Goal: Information Seeking & Learning: Learn about a topic

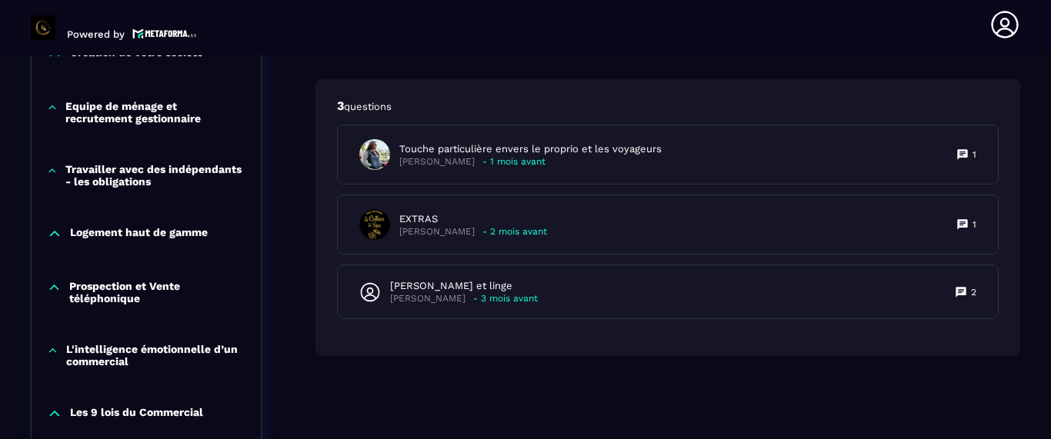
scroll to position [1025, 0]
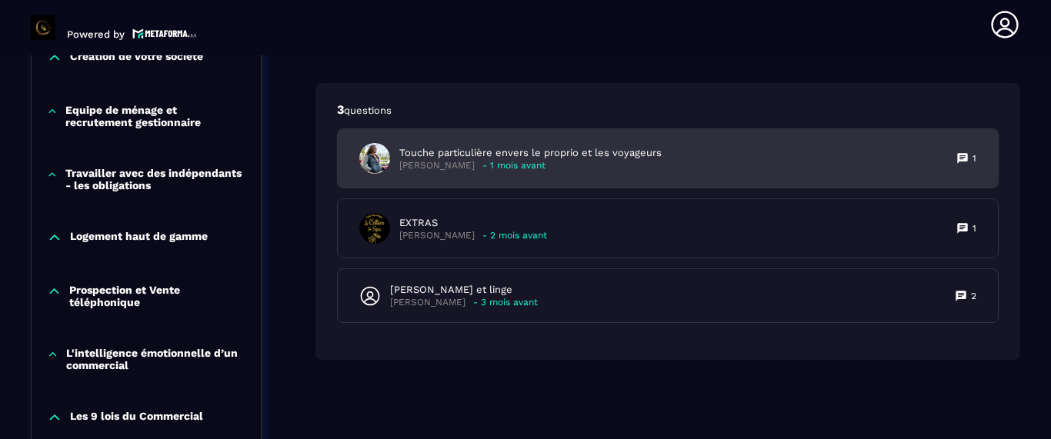
click at [460, 172] on div "Touche particulière envers le proprio et les voyageurs [PERSON_NAME] - 1 mois a…" at bounding box center [510, 158] width 302 height 31
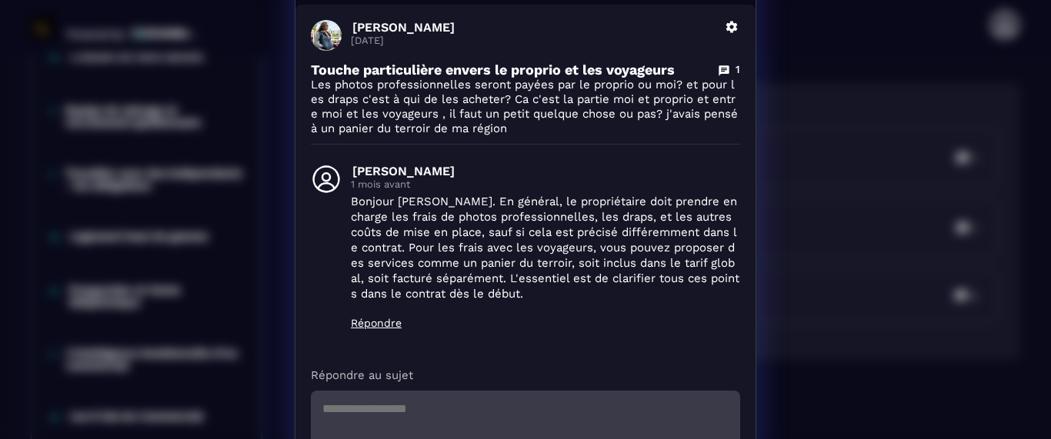
scroll to position [163, 0]
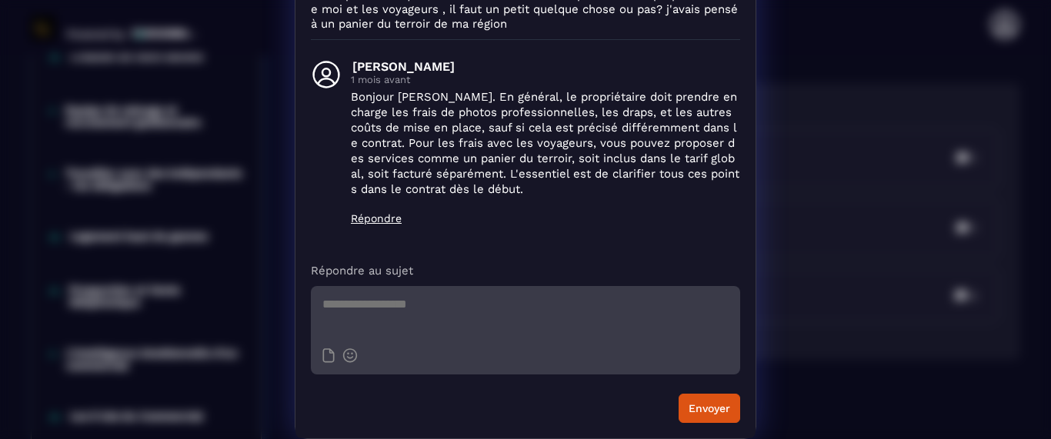
click at [845, 295] on div "Détails des questions [PERSON_NAME] [DATE] [PERSON_NAME] Touche particulière en…" at bounding box center [525, 138] width 1051 height 602
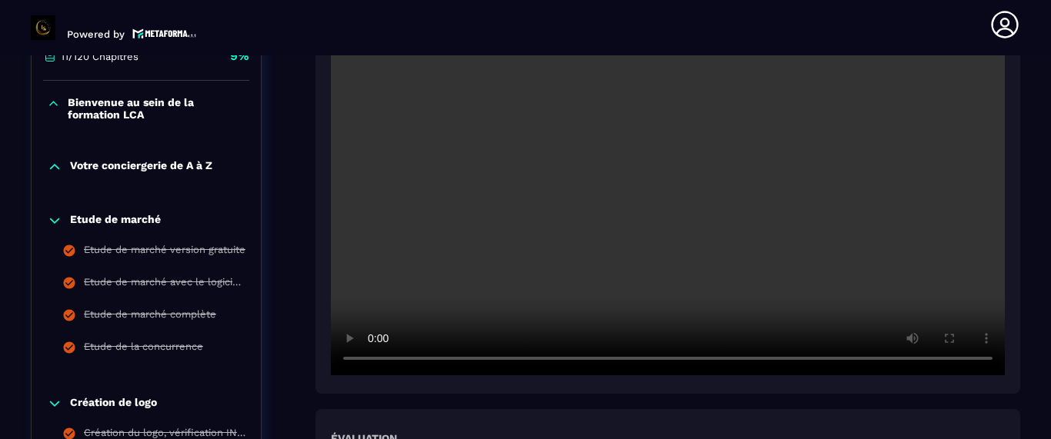
scroll to position [407, 0]
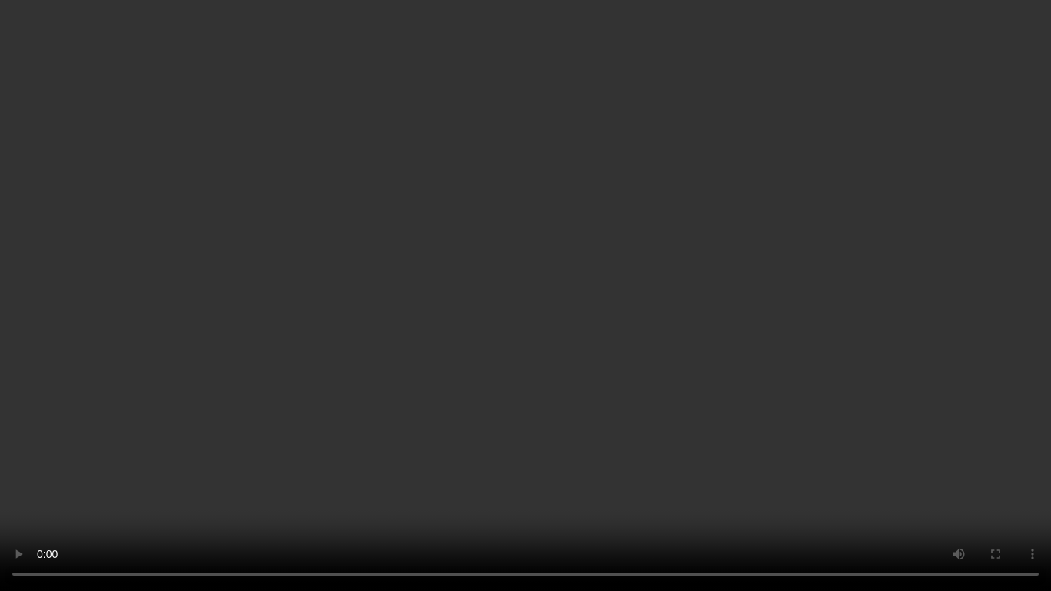
click at [950, 438] on video at bounding box center [525, 295] width 1051 height 591
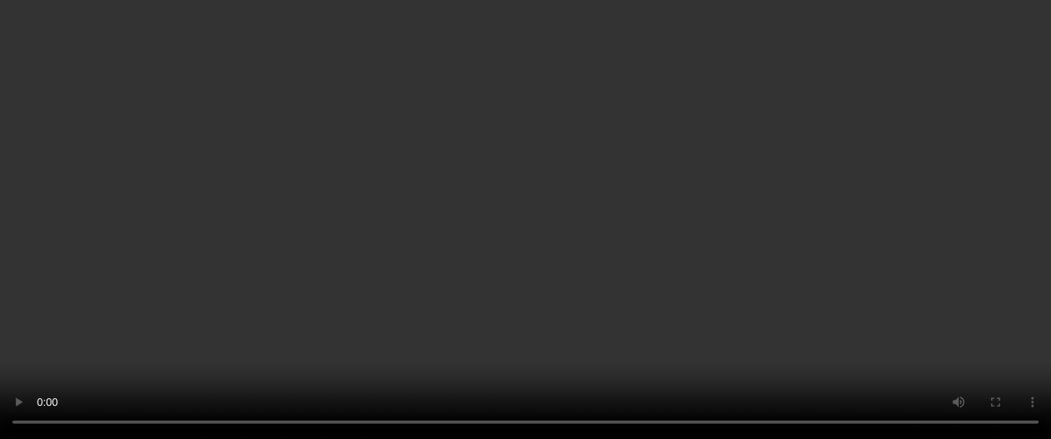
scroll to position [384, 0]
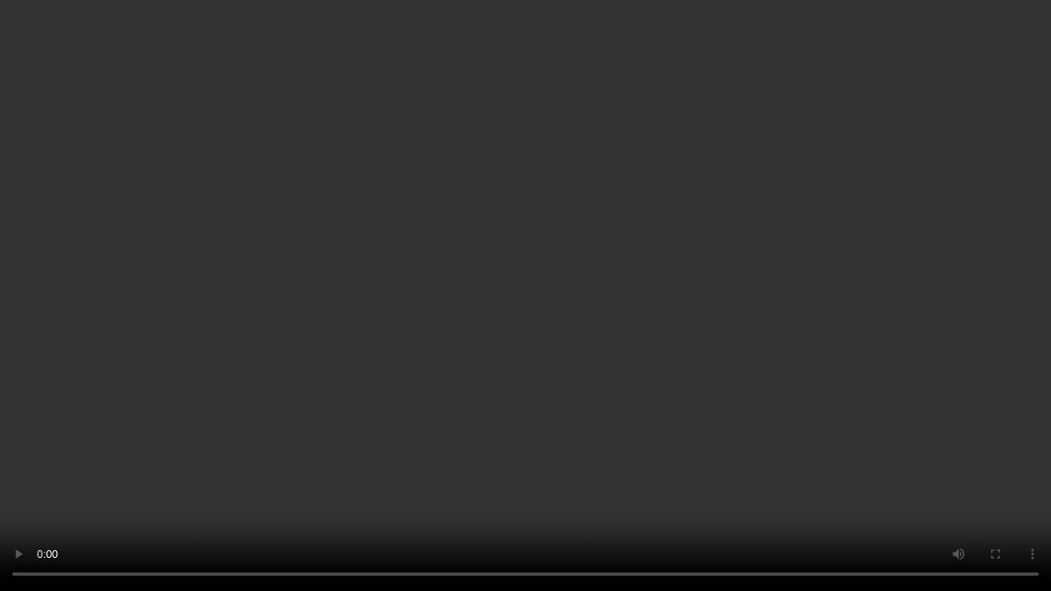
click at [35, 339] on video at bounding box center [525, 295] width 1051 height 591
click at [88, 373] on video at bounding box center [525, 295] width 1051 height 591
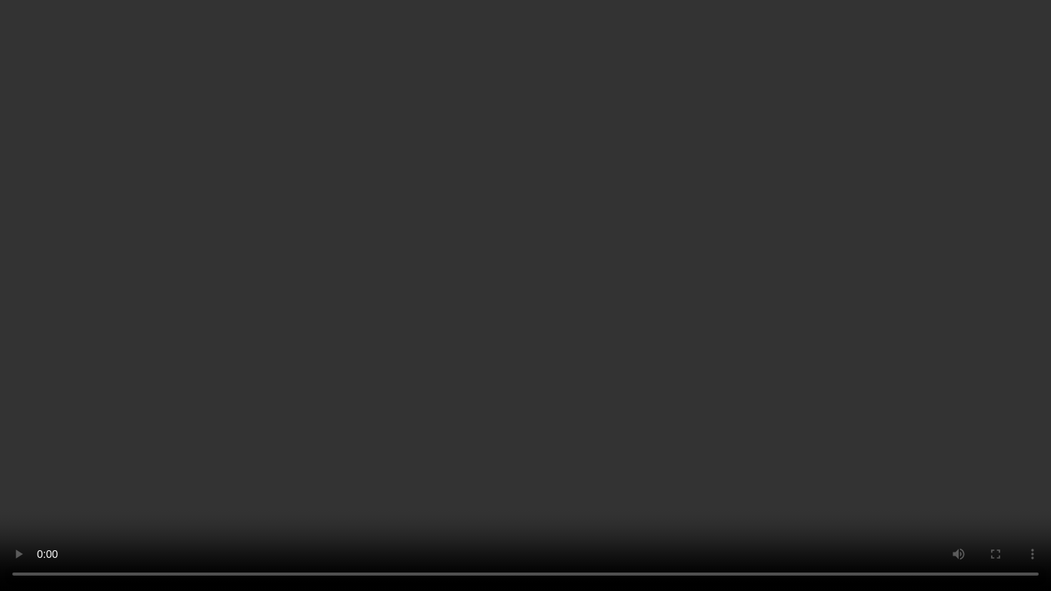
click at [644, 438] on video at bounding box center [525, 295] width 1051 height 591
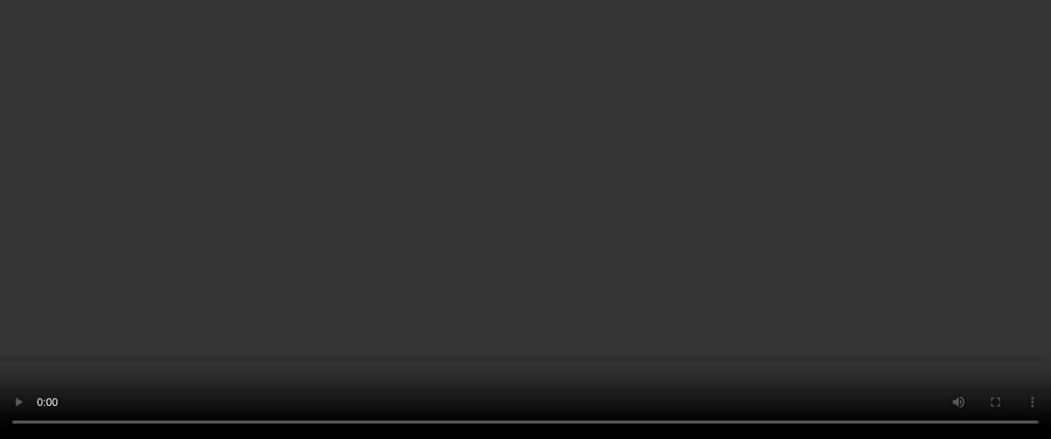
scroll to position [489, 0]
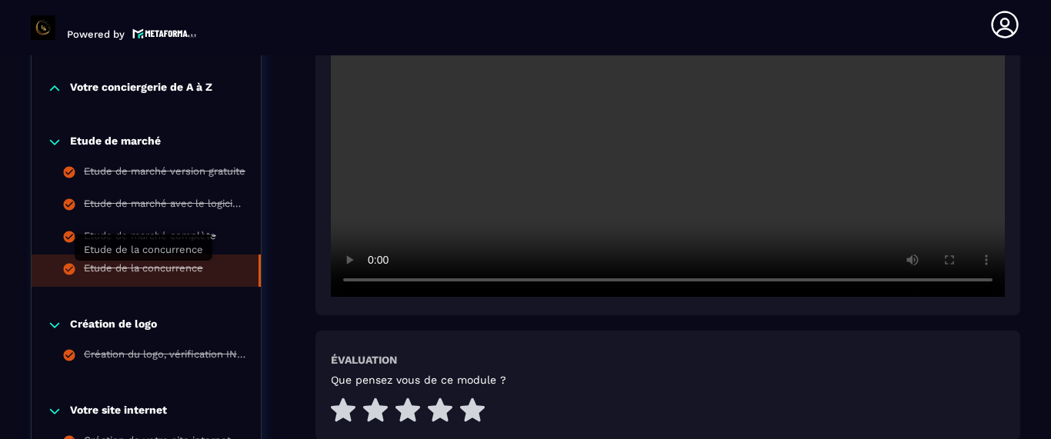
click at [172, 269] on div "Etude de la concurrence" at bounding box center [143, 270] width 119 height 17
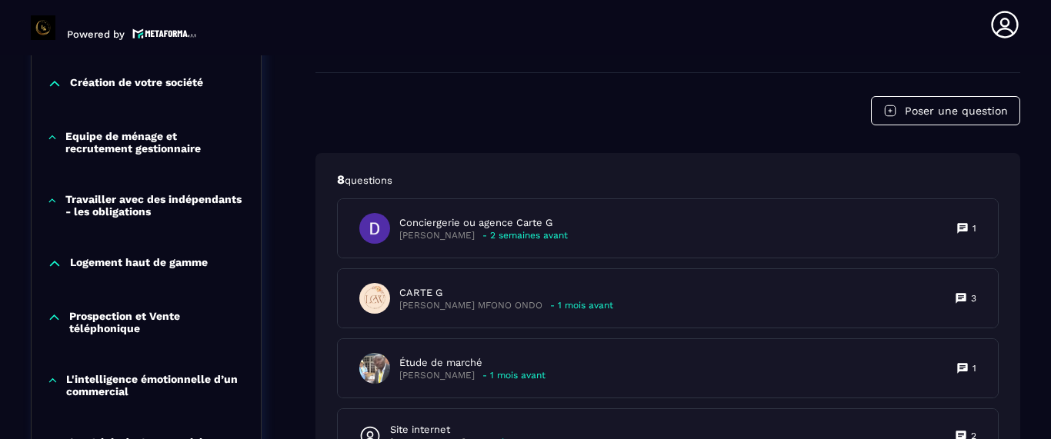
scroll to position [1006, 0]
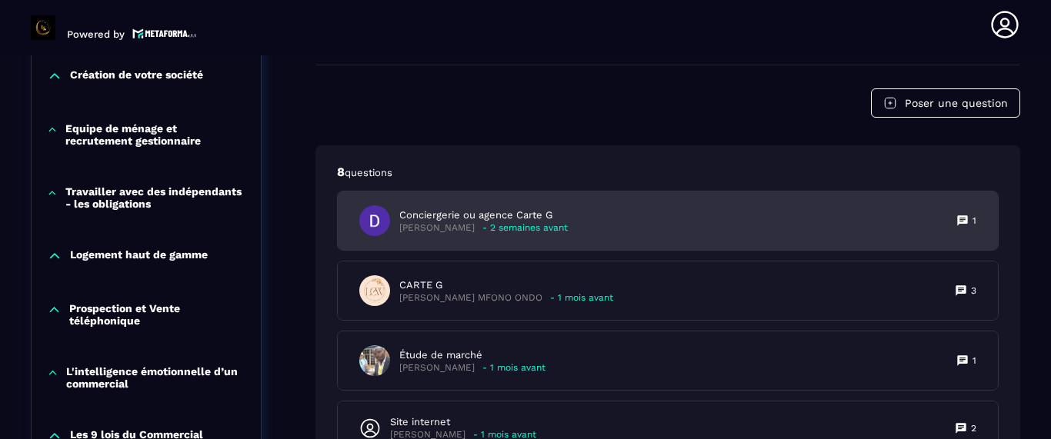
click at [485, 217] on p "Conciergerie ou agence Carte G" at bounding box center [483, 215] width 168 height 14
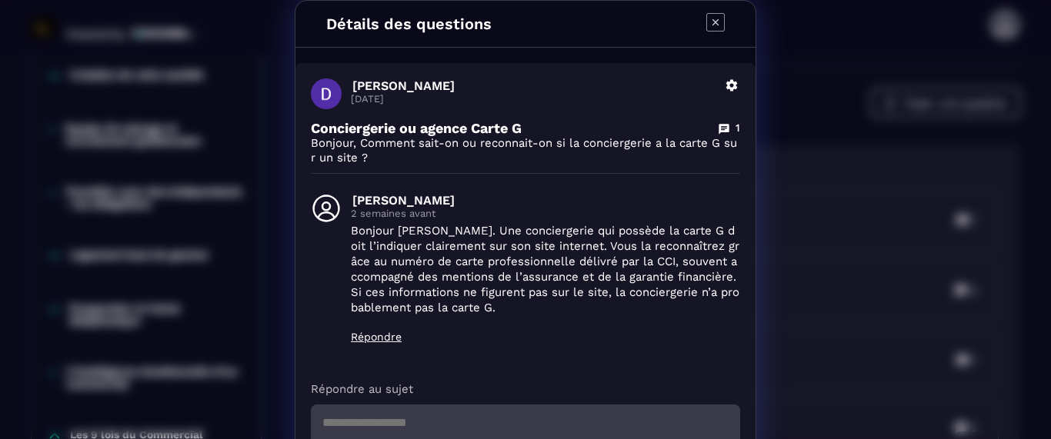
click at [827, 268] on div "Détails des questions [PERSON_NAME] [DATE] Supprimer Conciergerie ou agence Car…" at bounding box center [525, 279] width 1051 height 558
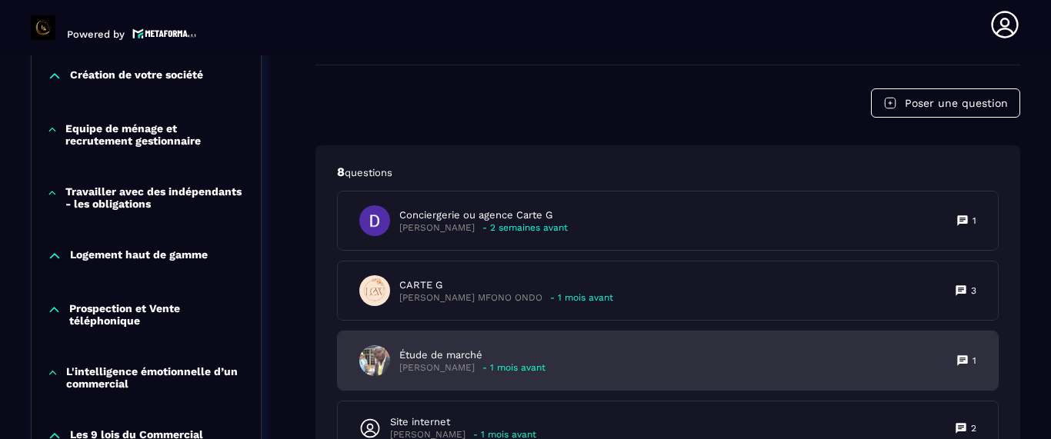
click at [574, 350] on div "Étude de marché [PERSON_NAME] - 1 mois avant 1" at bounding box center [668, 361] width 660 height 58
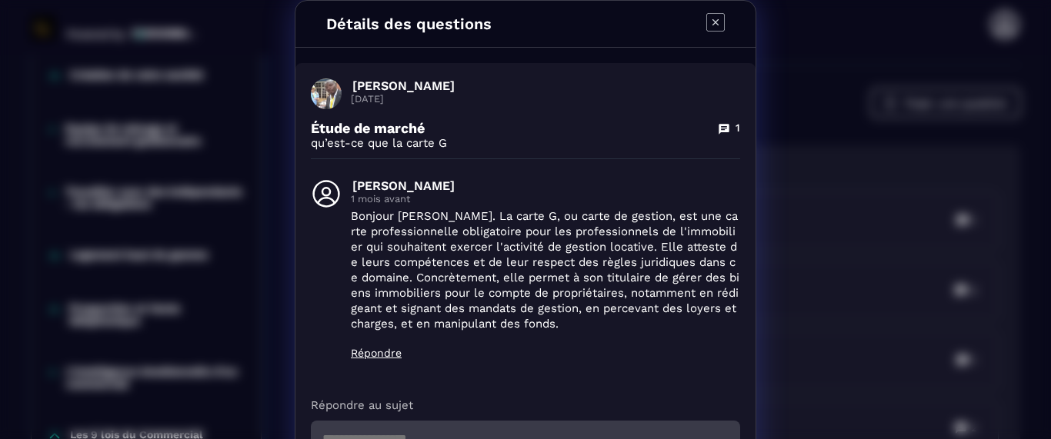
click at [807, 332] on div "Détails des questions [PERSON_NAME] [DATE] Étude de marché 1 qu’est-ce que la c…" at bounding box center [525, 287] width 1051 height 574
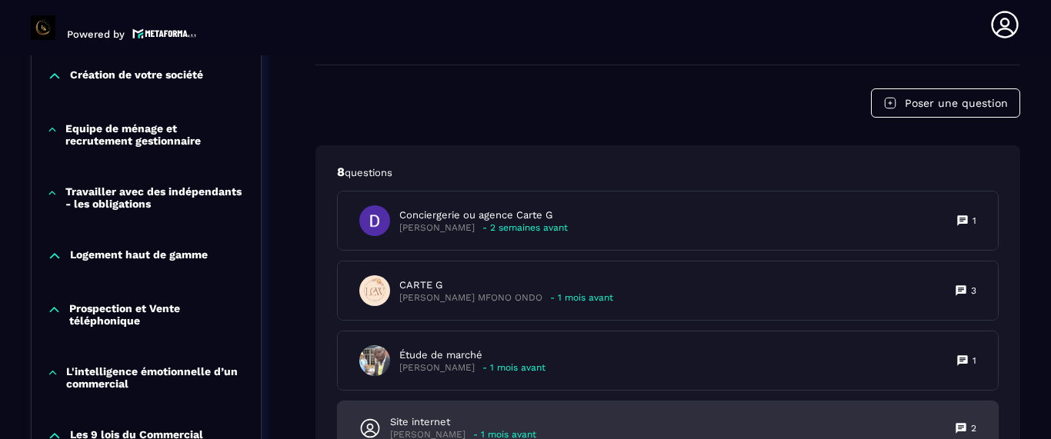
click at [488, 415] on div "Site internet Claire - 1 mois avant 2" at bounding box center [668, 428] width 660 height 53
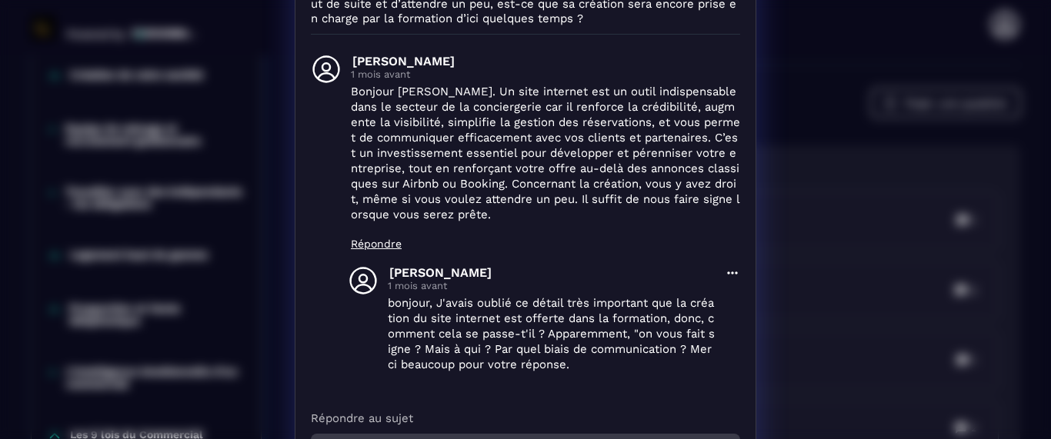
scroll to position [235, 0]
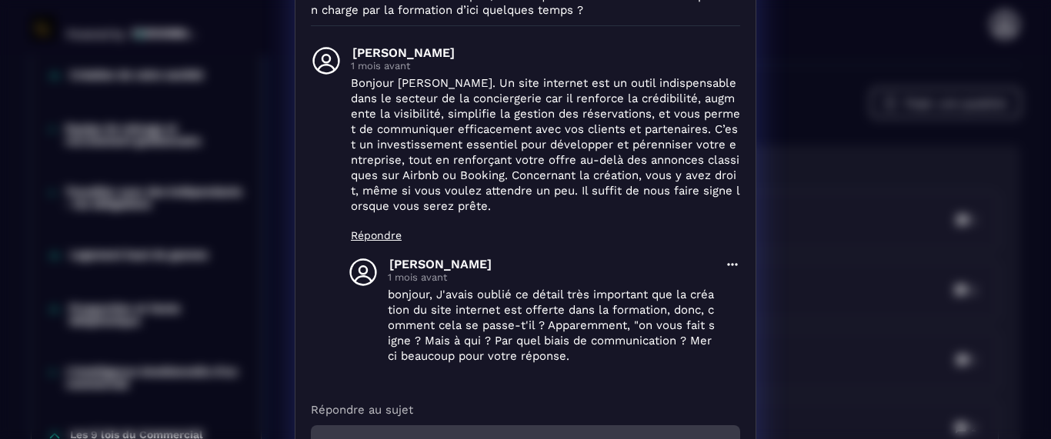
click at [803, 327] on div "Détails des questions Claire [DATE] Supprimer Site internet 2 Dans la vidéo il …" at bounding box center [525, 172] width 1051 height 814
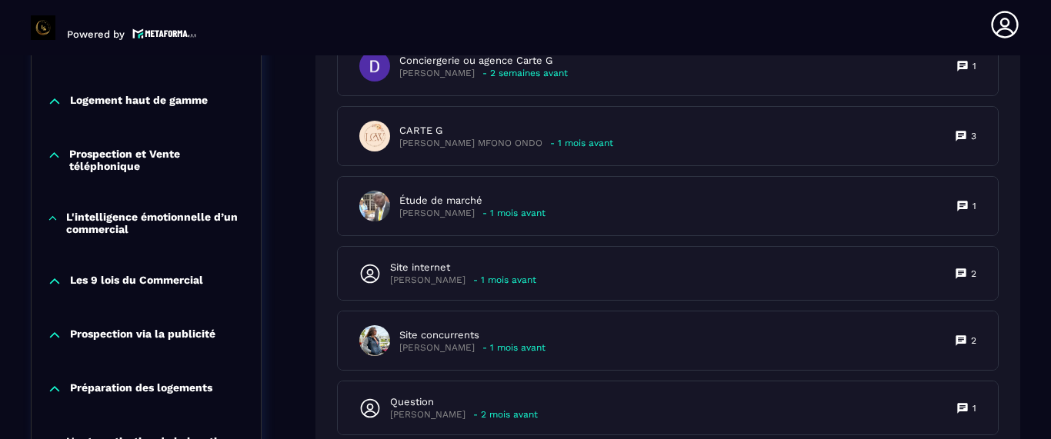
scroll to position [1188, 0]
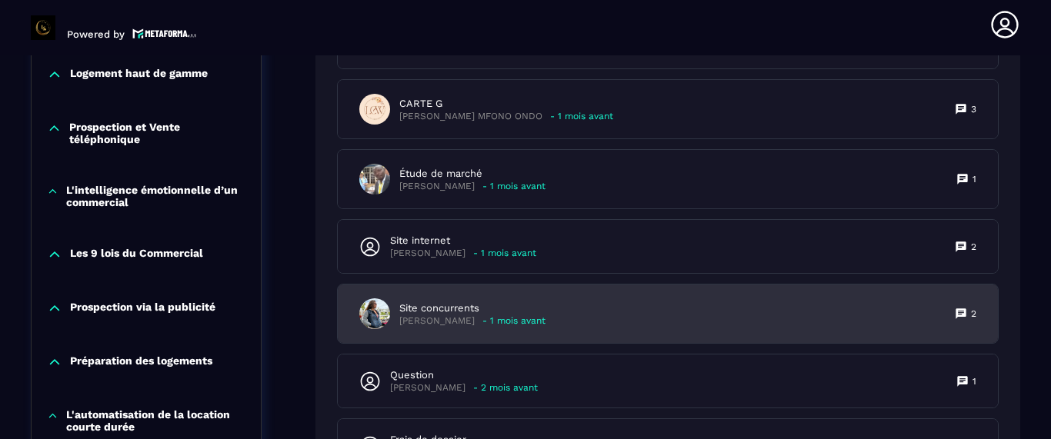
click at [534, 325] on p "- 1 mois avant" at bounding box center [513, 321] width 63 height 12
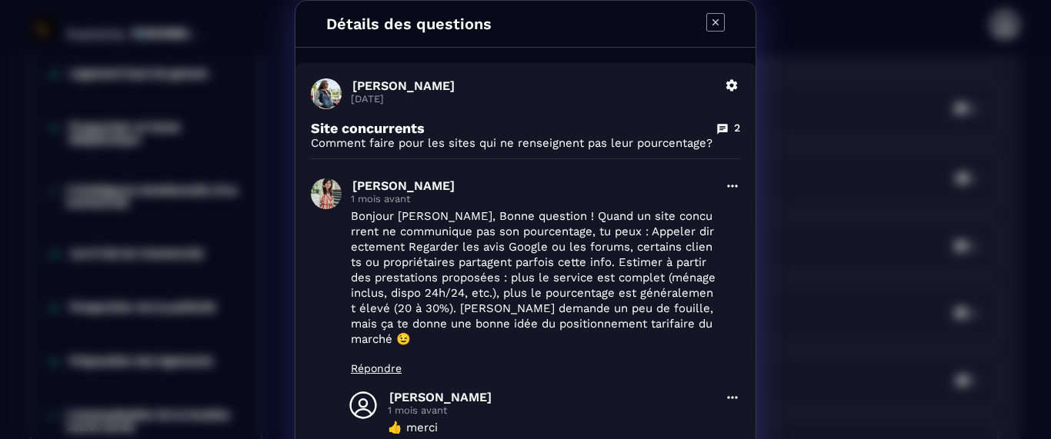
click at [810, 343] on div "Détails des questions [PERSON_NAME] [DATE] Supprimer Site concurrents 2 Comment…" at bounding box center [525, 325] width 1051 height 650
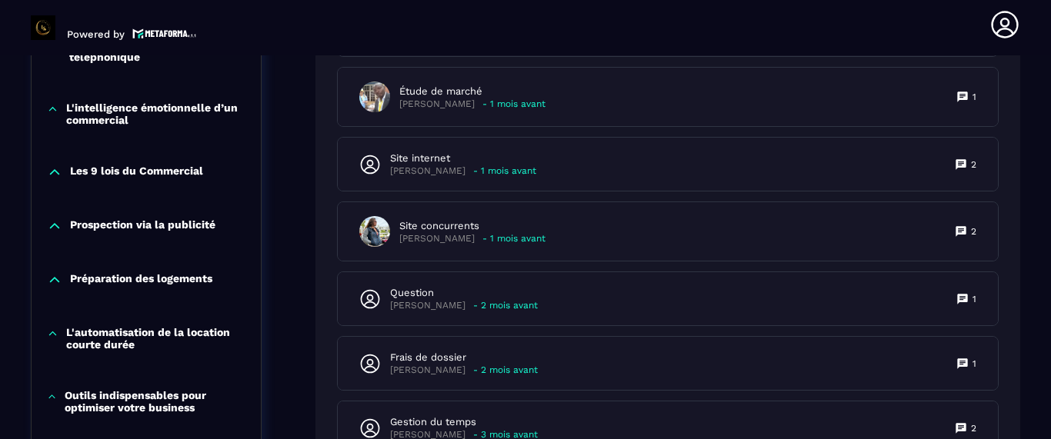
scroll to position [1311, 0]
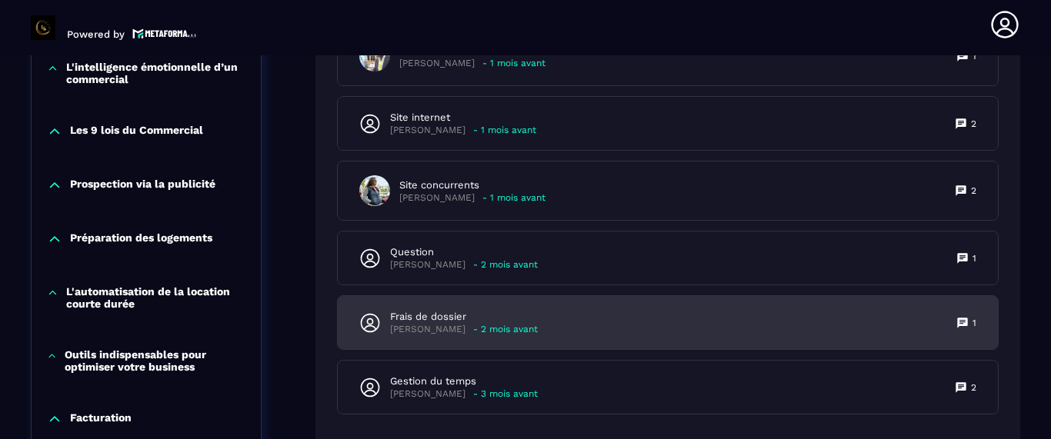
click at [498, 325] on p "- 2 mois avant" at bounding box center [505, 330] width 65 height 12
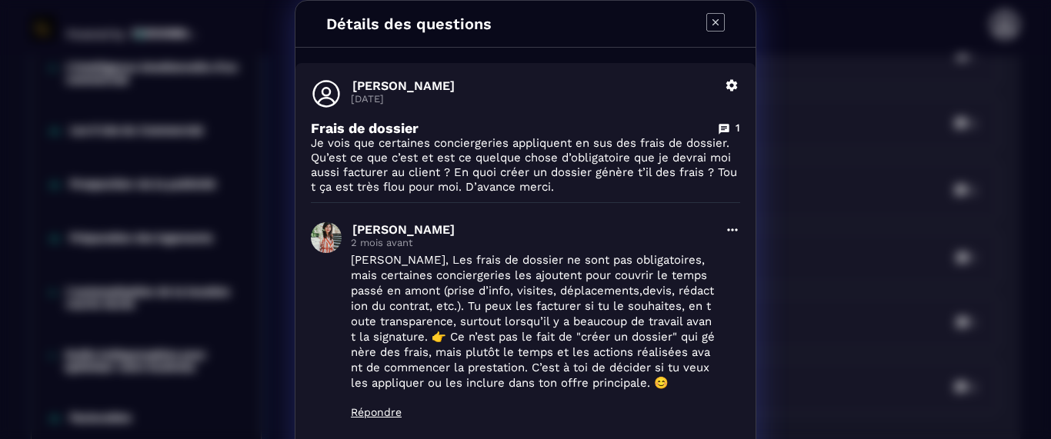
click at [833, 178] on div "Détails des questions [PERSON_NAME] [DATE] Supprimer Frais de dossier 1 Je vois…" at bounding box center [525, 316] width 1051 height 633
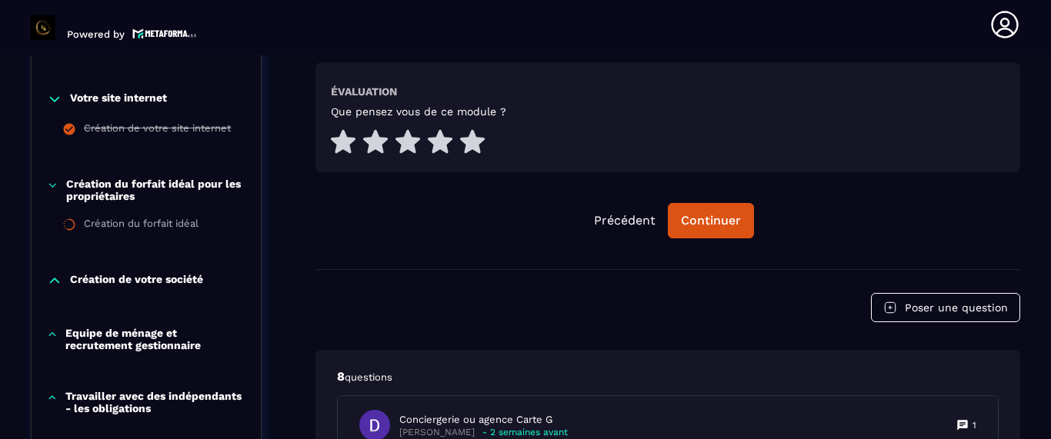
scroll to position [795, 0]
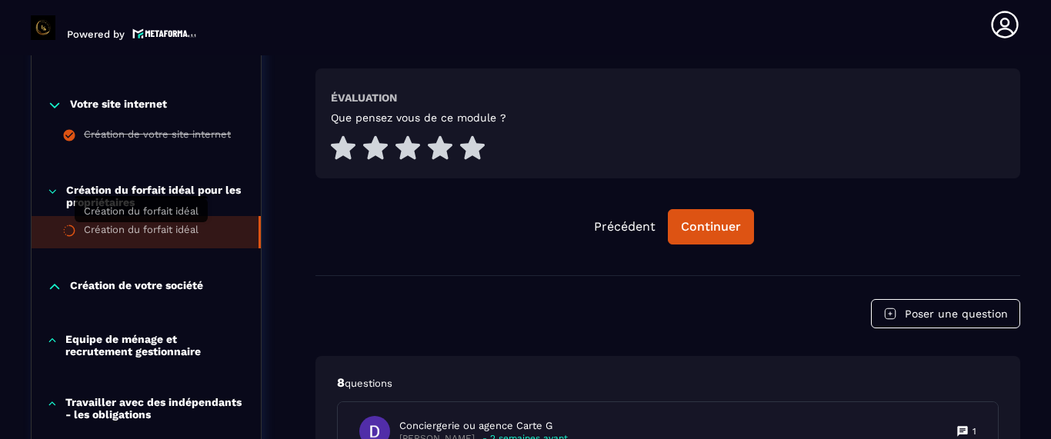
click at [145, 229] on div "Création du forfait idéal" at bounding box center [141, 232] width 115 height 17
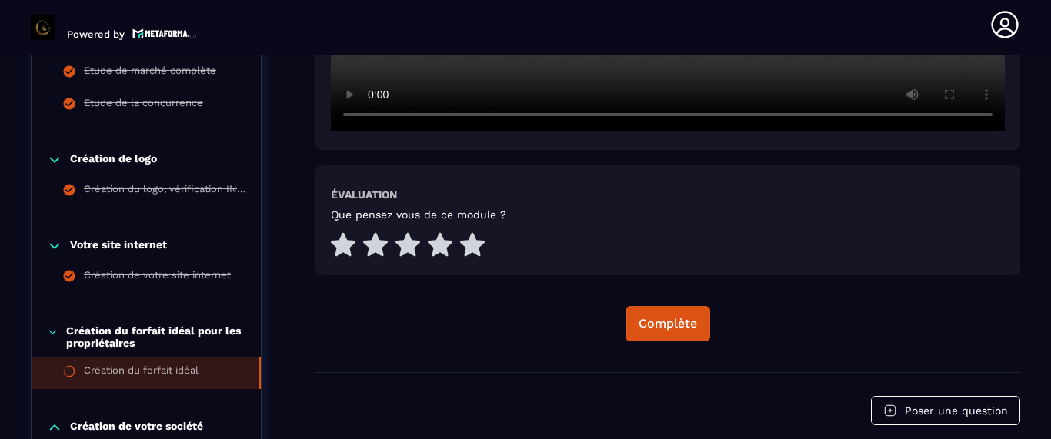
scroll to position [697, 0]
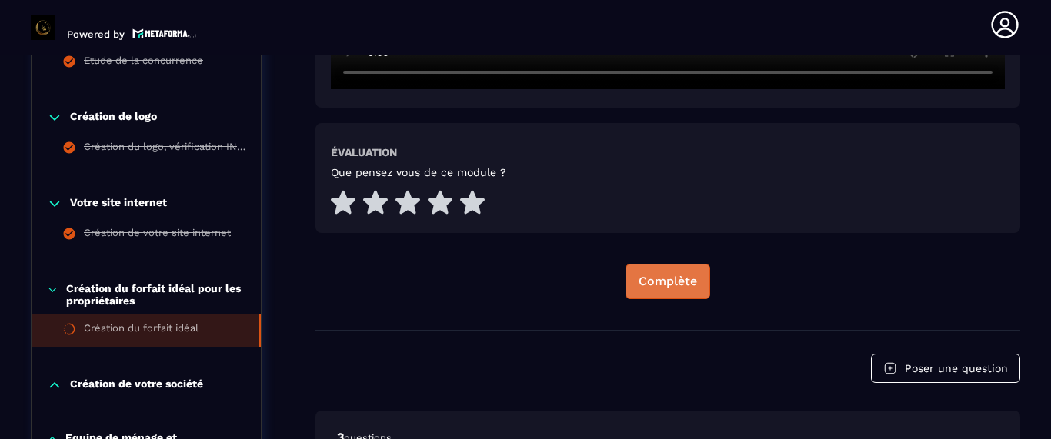
click at [661, 291] on button "Complète" at bounding box center [667, 281] width 85 height 35
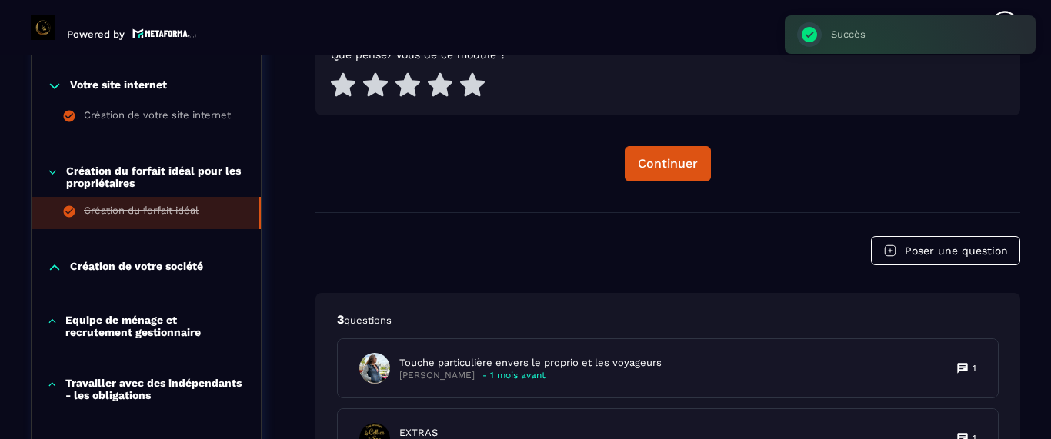
scroll to position [836, 0]
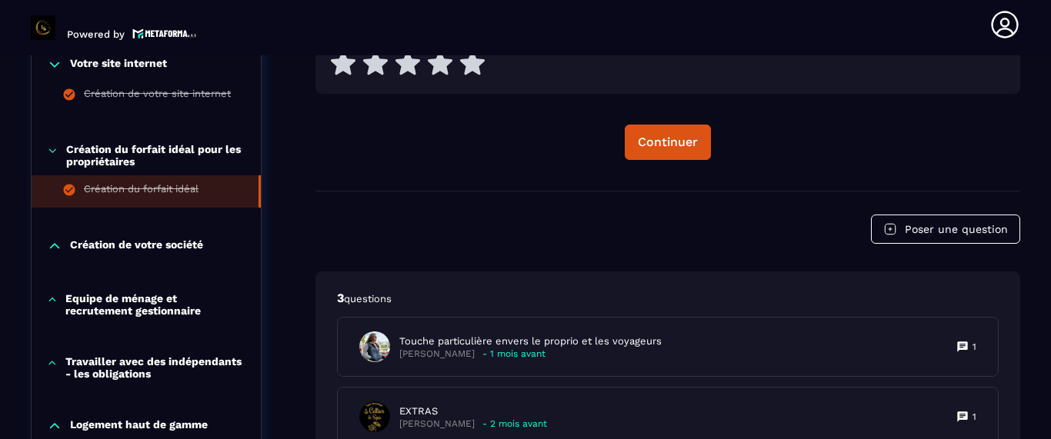
click at [191, 238] on p "Création de votre société" at bounding box center [136, 245] width 133 height 15
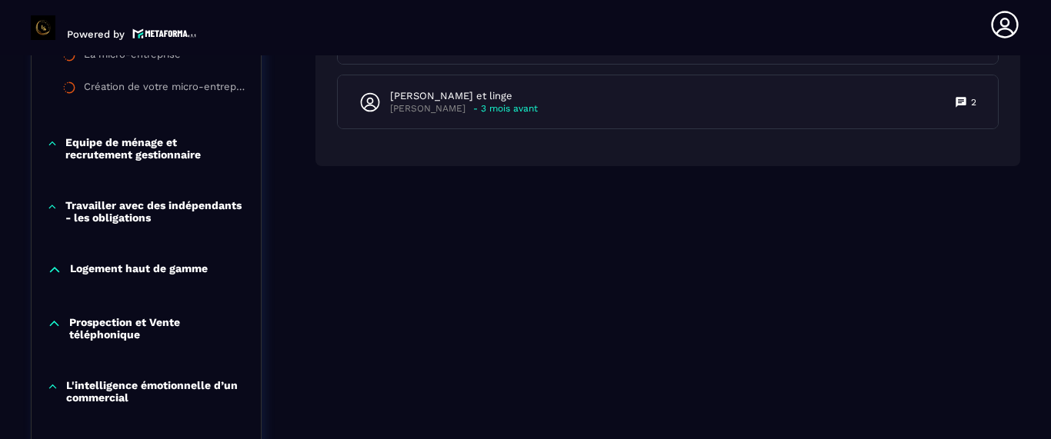
scroll to position [1231, 0]
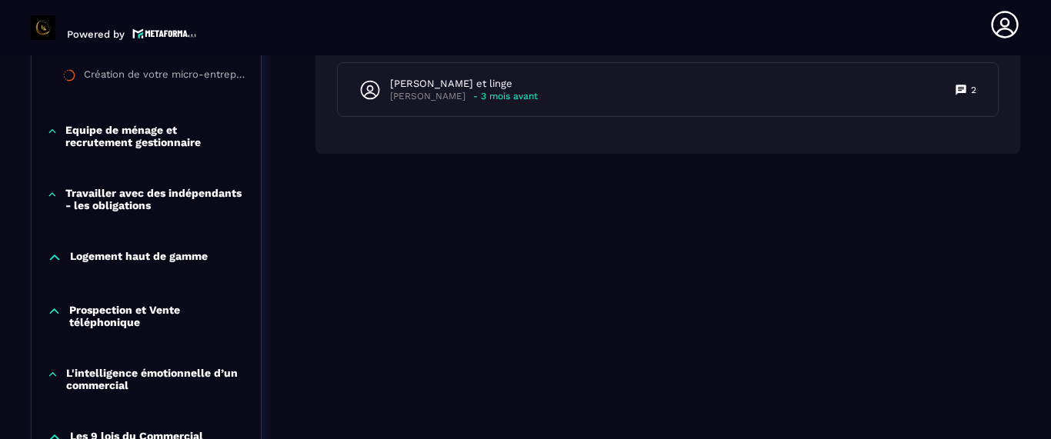
click at [135, 314] on p "Prospection et Vente téléphonique" at bounding box center [157, 316] width 176 height 25
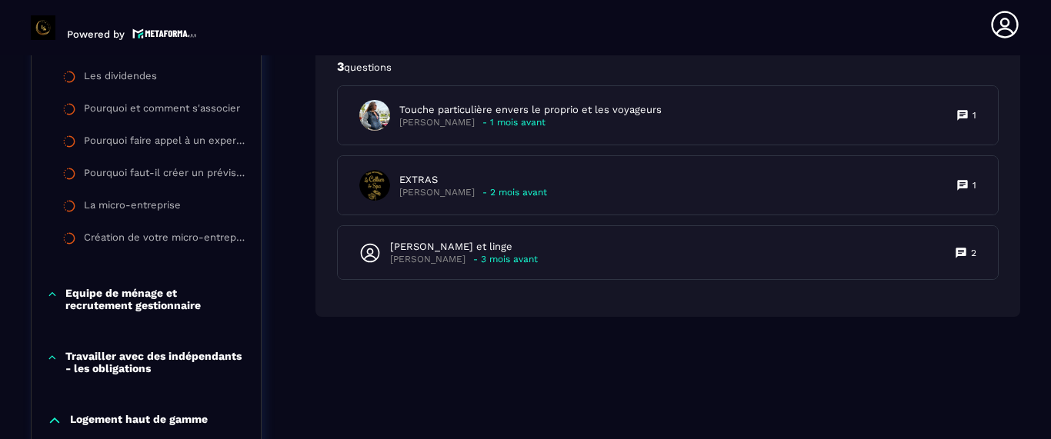
scroll to position [1070, 0]
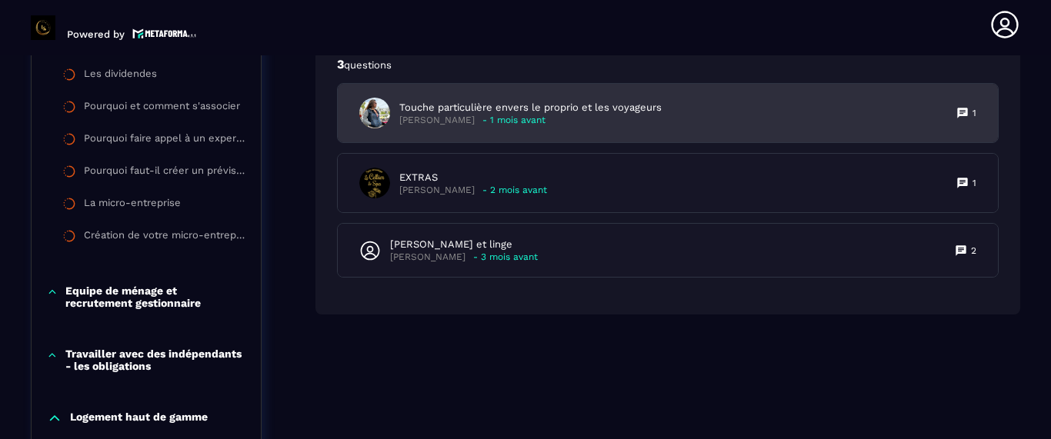
click at [608, 134] on div "Touche particulière envers le proprio et les voyageurs [PERSON_NAME] - 1 mois a…" at bounding box center [668, 113] width 660 height 58
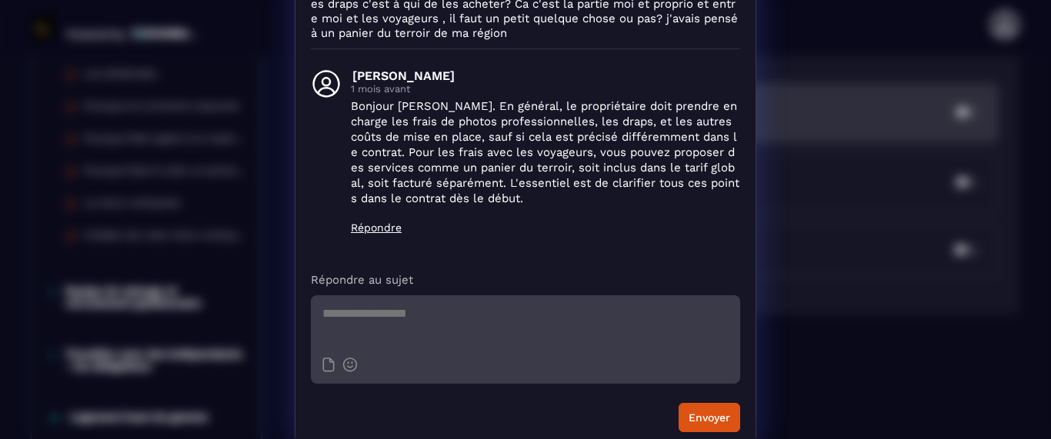
scroll to position [163, 0]
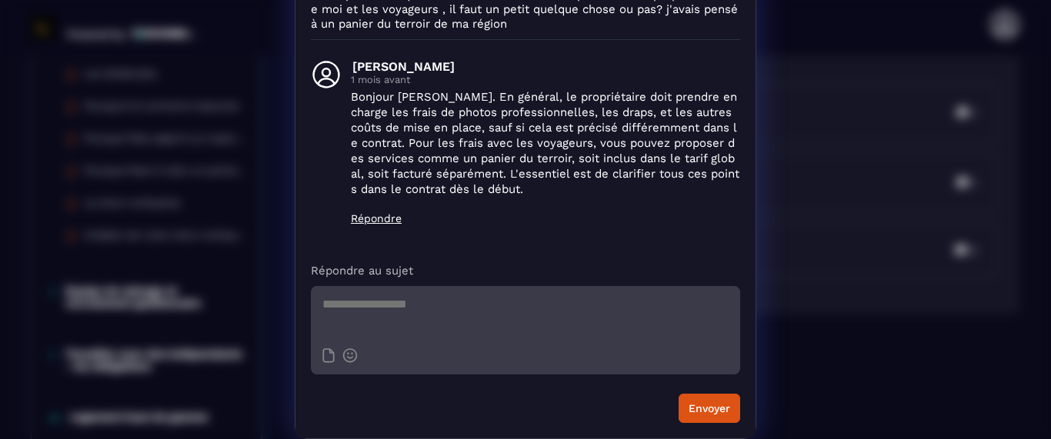
click at [791, 205] on div "Détails des questions [PERSON_NAME] [DATE] [PERSON_NAME] Touche particulière en…" at bounding box center [525, 138] width 1051 height 602
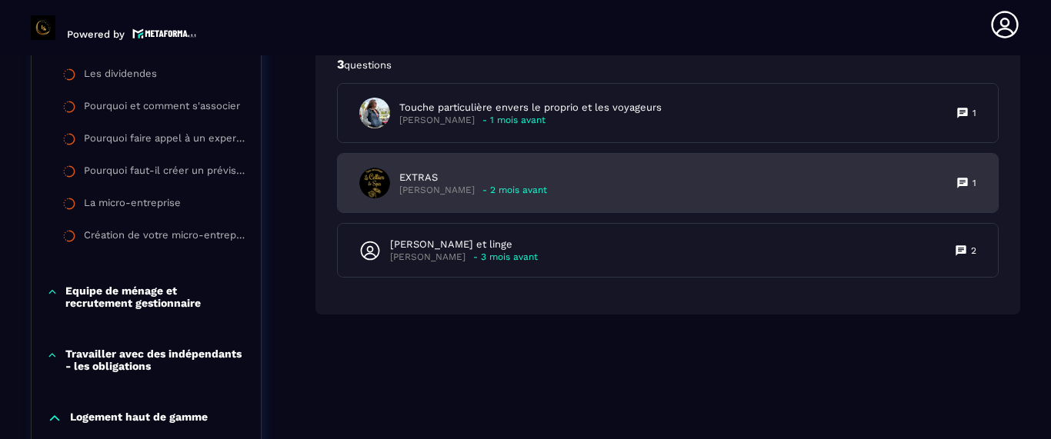
click at [553, 198] on div "EXTRAS [PERSON_NAME] - 2 mois avant 1" at bounding box center [668, 183] width 660 height 58
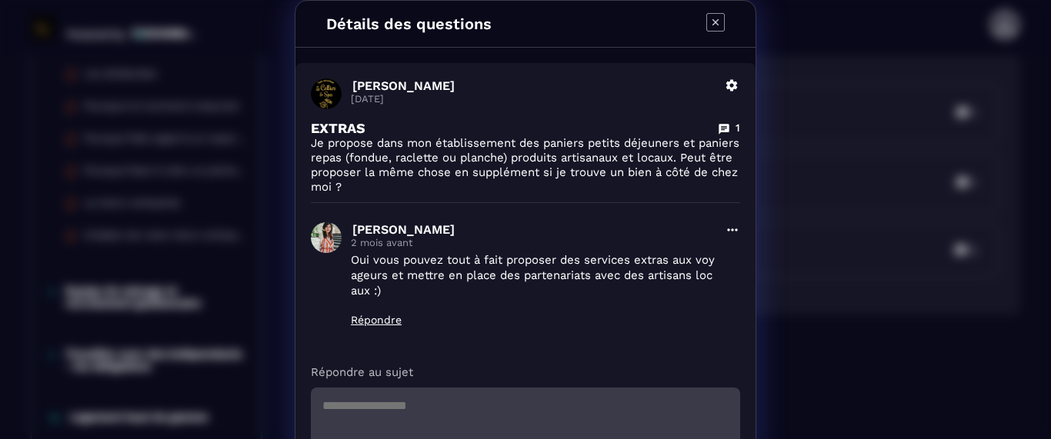
click at [768, 224] on div "Détails des questions [PERSON_NAME] [DATE] Supprimer EXTRAS 1 Je propose dans m…" at bounding box center [525, 270] width 1051 height 541
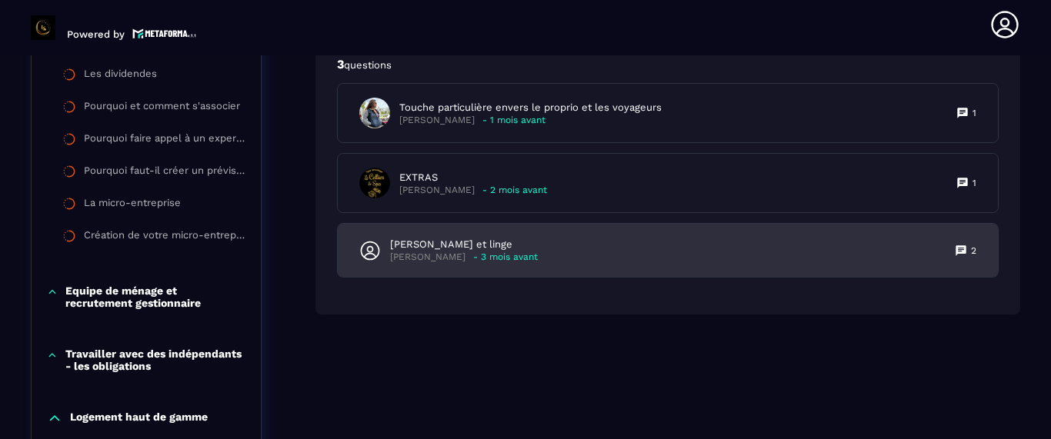
click at [581, 242] on div "[PERSON_NAME] et linge [PERSON_NAME] - 3 mois avant 2" at bounding box center [668, 250] width 660 height 53
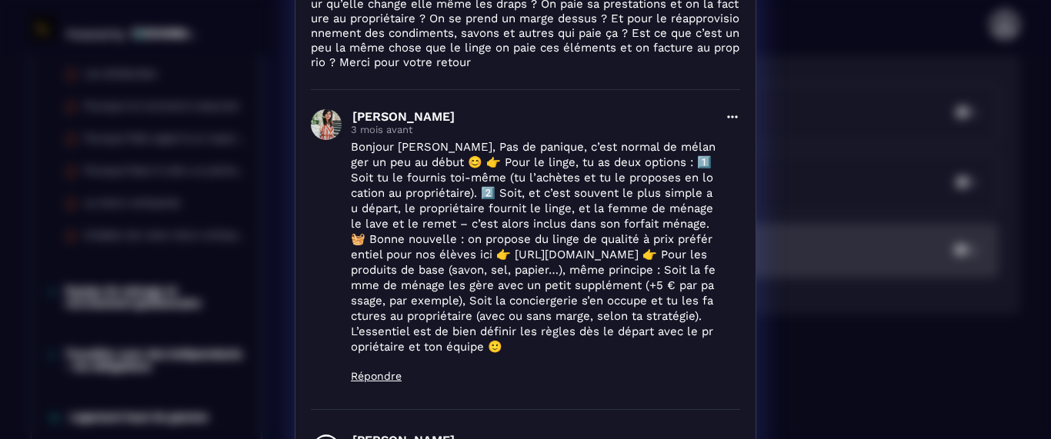
scroll to position [170, 0]
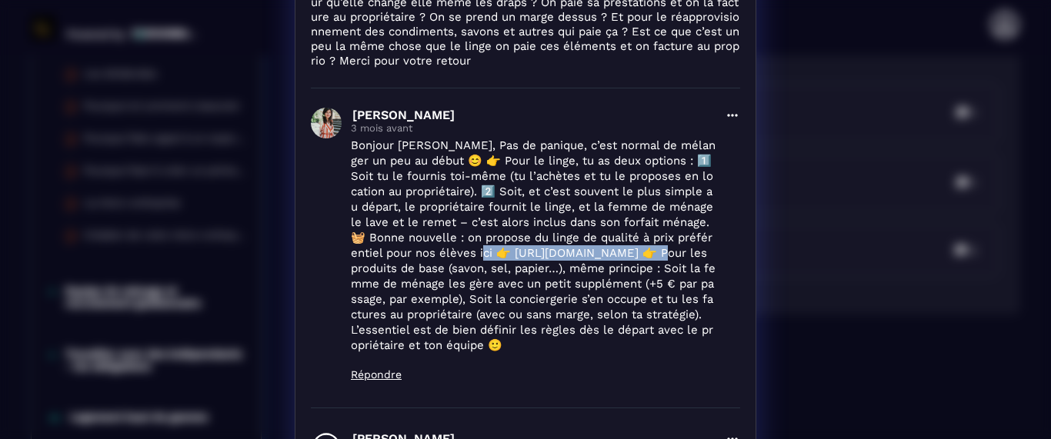
drag, startPoint x: 475, startPoint y: 254, endPoint x: 665, endPoint y: 255, distance: 189.2
click at [665, 255] on p "Bonjour [PERSON_NAME], Pas de panique, c’est normal de mélanger un peu au début…" at bounding box center [533, 245] width 365 height 215
copy p "s://[DOMAIN_NAME][URL] 👉"
click at [825, 171] on div "Détails des questions [PERSON_NAME] [DATE] Supprimer [PERSON_NAME] et linge 2 B…" at bounding box center [525, 290] width 1051 height 920
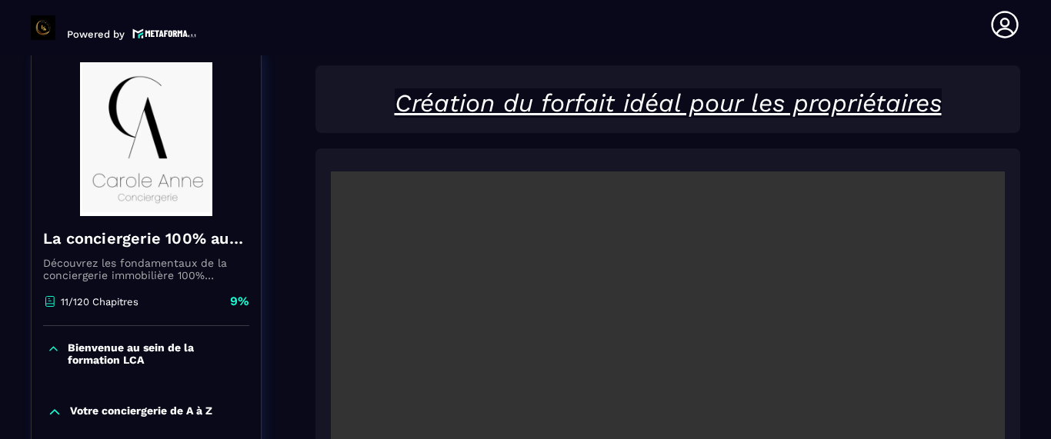
scroll to position [168, 0]
